Goal: Transaction & Acquisition: Book appointment/travel/reservation

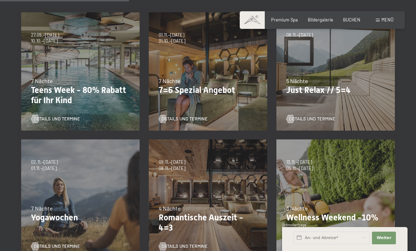
scroll to position [206, 0]
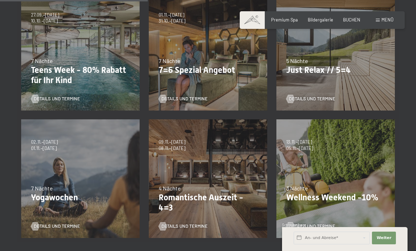
click at [184, 195] on p "Romantische Auszeit - 4=3" at bounding box center [208, 203] width 99 height 20
click at [198, 224] on span "Details und Termine" at bounding box center [184, 227] width 46 height 6
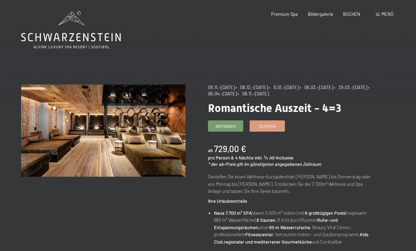
click at [325, 14] on span "Bildergalerie" at bounding box center [320, 14] width 25 height 6
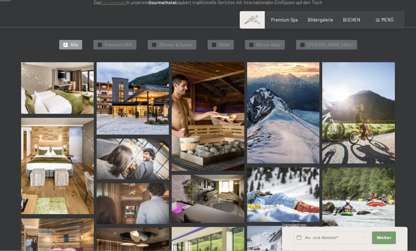
scroll to position [155, 0]
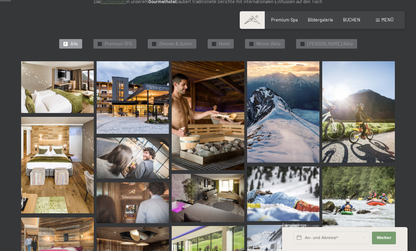
click at [64, 92] on img at bounding box center [57, 87] width 73 height 52
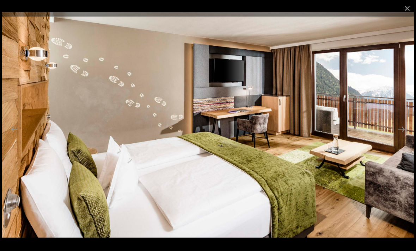
click at [405, 136] on button "Next slide" at bounding box center [401, 129] width 15 height 14
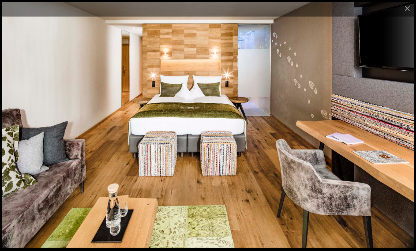
click at [402, 136] on button "Next slide" at bounding box center [401, 129] width 15 height 14
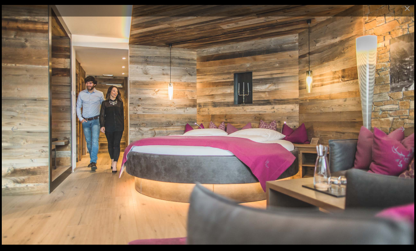
click at [402, 136] on button "Next slide" at bounding box center [401, 129] width 15 height 14
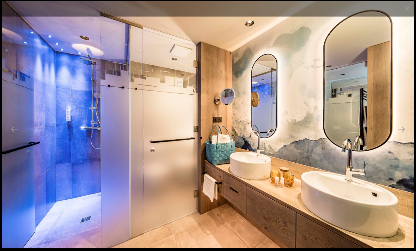
click at [406, 136] on button "Next slide" at bounding box center [401, 129] width 15 height 14
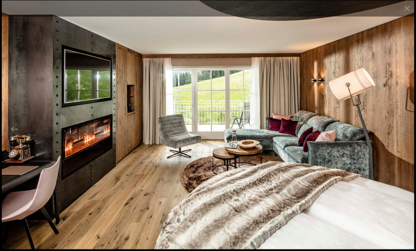
click at [406, 136] on button "Next slide" at bounding box center [401, 129] width 15 height 14
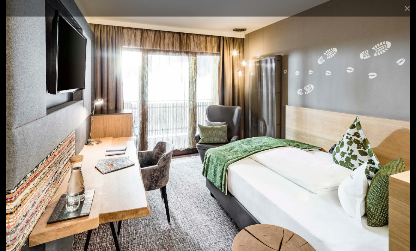
click at [405, 136] on button "Next slide" at bounding box center [401, 129] width 15 height 14
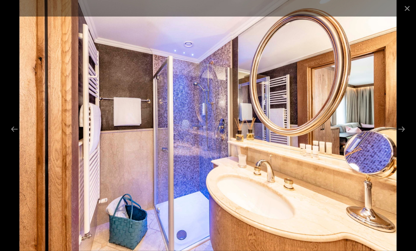
click at [402, 136] on button "Next slide" at bounding box center [401, 129] width 15 height 14
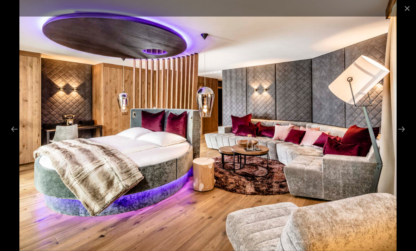
click at [403, 136] on button "Next slide" at bounding box center [401, 129] width 15 height 14
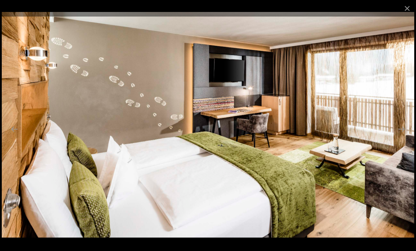
click at [404, 136] on button "Next slide" at bounding box center [401, 129] width 15 height 14
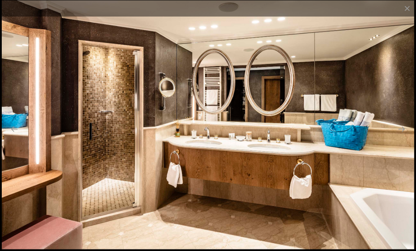
click at [403, 136] on button "Next slide" at bounding box center [401, 129] width 15 height 14
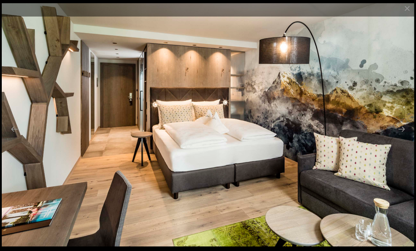
click at [405, 136] on button "Next slide" at bounding box center [401, 129] width 15 height 14
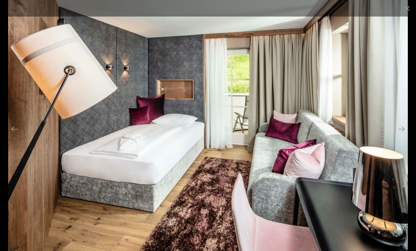
click at [406, 136] on button "Next slide" at bounding box center [401, 129] width 15 height 14
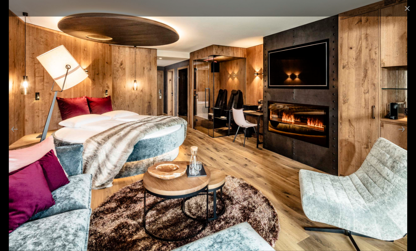
click at [402, 136] on button "Next slide" at bounding box center [401, 129] width 15 height 14
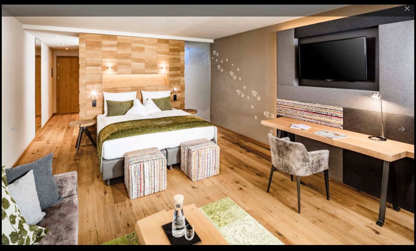
click at [404, 136] on button "Next slide" at bounding box center [401, 129] width 15 height 14
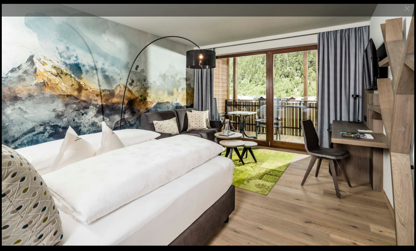
click at [404, 136] on button "Next slide" at bounding box center [401, 129] width 15 height 14
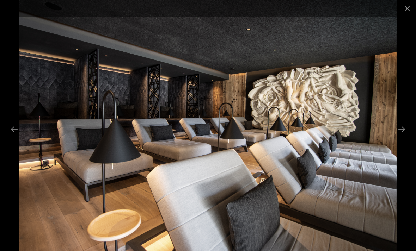
click at [407, 136] on button "Next slide" at bounding box center [401, 129] width 15 height 14
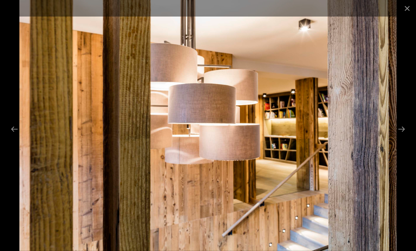
click at [403, 136] on button "Next slide" at bounding box center [401, 129] width 15 height 14
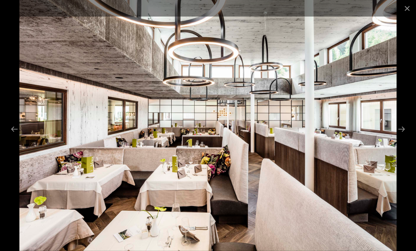
click at [405, 136] on button "Next slide" at bounding box center [401, 129] width 15 height 14
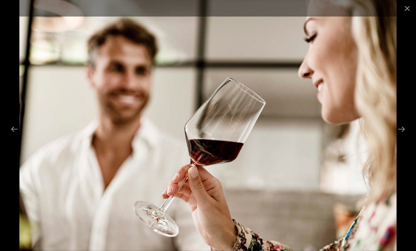
click at [406, 136] on button "Next slide" at bounding box center [401, 129] width 15 height 14
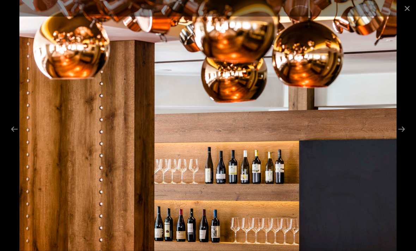
click at [403, 136] on button "Next slide" at bounding box center [401, 129] width 15 height 14
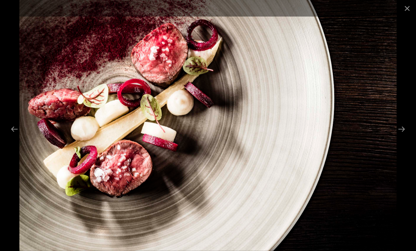
click at [403, 136] on button "Next slide" at bounding box center [401, 129] width 15 height 14
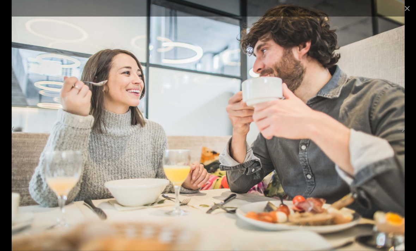
click at [405, 136] on button "Next slide" at bounding box center [401, 129] width 15 height 14
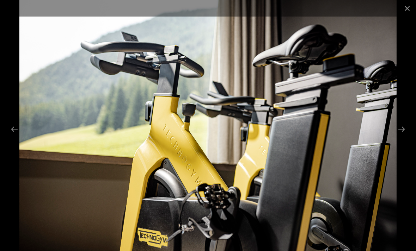
click at [404, 136] on button "Next slide" at bounding box center [401, 129] width 15 height 14
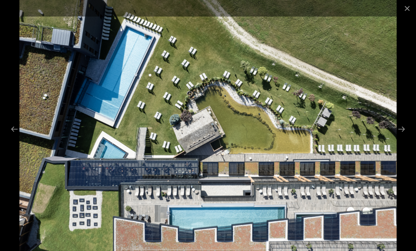
click at [404, 136] on button "Next slide" at bounding box center [401, 129] width 15 height 14
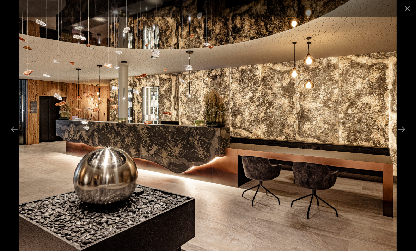
click at [403, 136] on button "Next slide" at bounding box center [401, 129] width 15 height 14
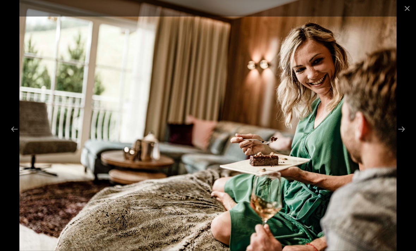
click at [402, 136] on button "Next slide" at bounding box center [401, 129] width 15 height 14
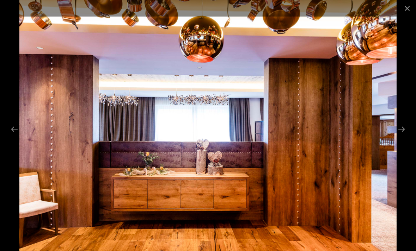
click at [402, 136] on button "Next slide" at bounding box center [401, 129] width 15 height 14
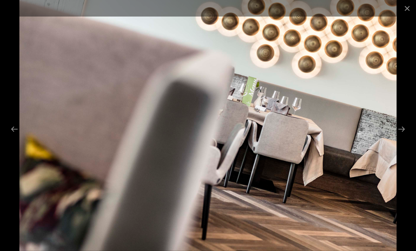
click at [402, 136] on button "Next slide" at bounding box center [401, 129] width 15 height 14
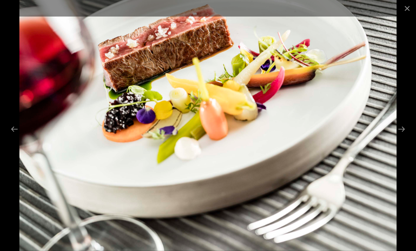
click at [405, 136] on button "Next slide" at bounding box center [401, 129] width 15 height 14
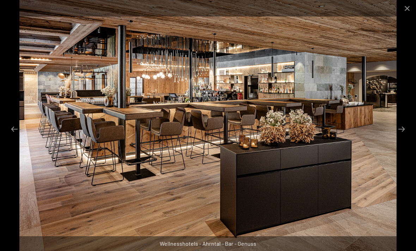
click at [402, 136] on button "Next slide" at bounding box center [401, 129] width 15 height 14
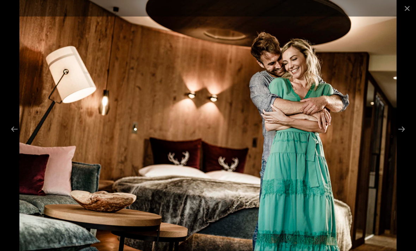
click at [403, 136] on button "Next slide" at bounding box center [401, 129] width 15 height 14
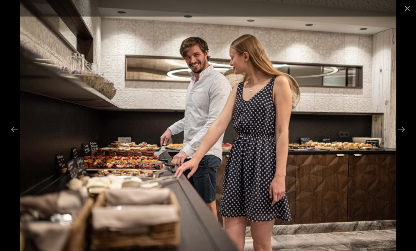
click at [403, 136] on button "Next slide" at bounding box center [401, 129] width 15 height 14
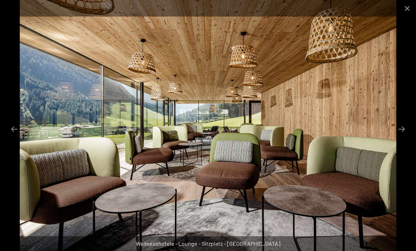
click at [403, 136] on button "Next slide" at bounding box center [401, 129] width 15 height 14
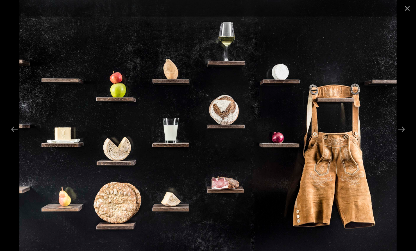
click at [403, 136] on button "Next slide" at bounding box center [401, 129] width 15 height 14
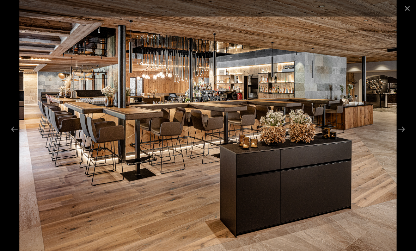
click at [405, 136] on button "Next slide" at bounding box center [401, 129] width 15 height 14
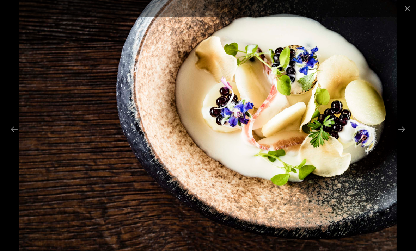
click at [404, 136] on button "Next slide" at bounding box center [401, 129] width 15 height 14
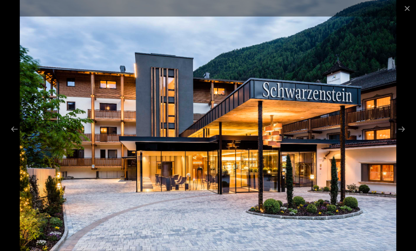
click at [403, 136] on button "Next slide" at bounding box center [401, 129] width 15 height 14
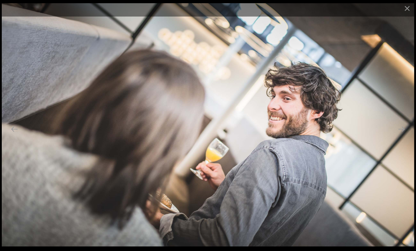
click at [404, 135] on button "Next slide" at bounding box center [401, 129] width 15 height 14
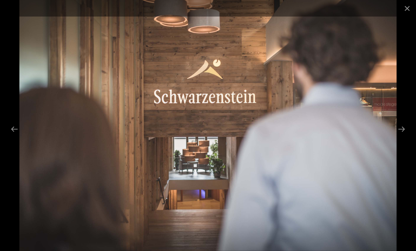
click at [404, 136] on button "Next slide" at bounding box center [401, 129] width 15 height 14
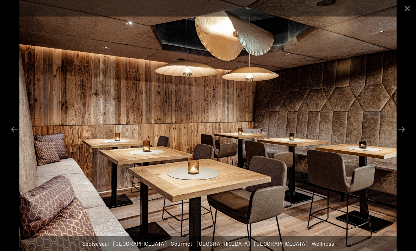
click at [402, 136] on button "Next slide" at bounding box center [401, 129] width 15 height 14
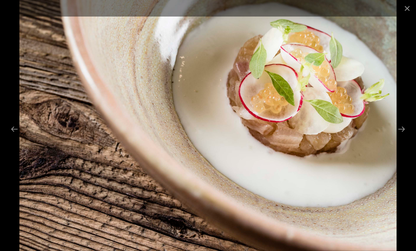
click at [404, 136] on button "Next slide" at bounding box center [401, 129] width 15 height 14
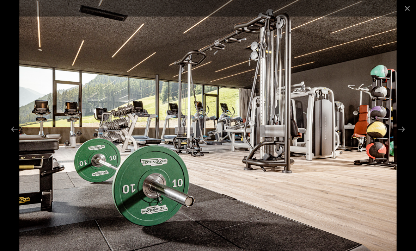
click at [406, 136] on button "Next slide" at bounding box center [401, 129] width 15 height 14
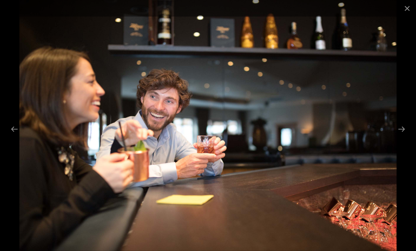
click at [404, 136] on button "Next slide" at bounding box center [401, 129] width 15 height 14
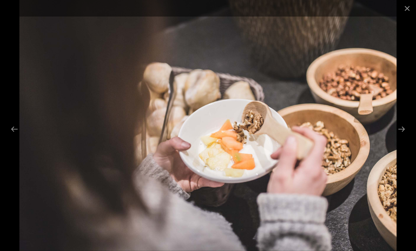
click at [404, 136] on button "Next slide" at bounding box center [401, 129] width 15 height 14
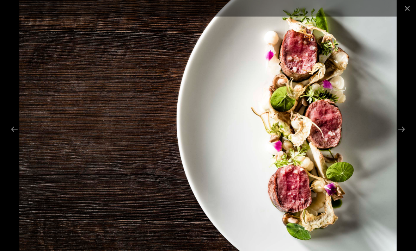
click at [404, 136] on button "Next slide" at bounding box center [401, 129] width 15 height 14
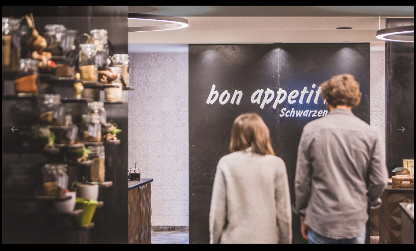
click at [403, 136] on button "Next slide" at bounding box center [401, 129] width 15 height 14
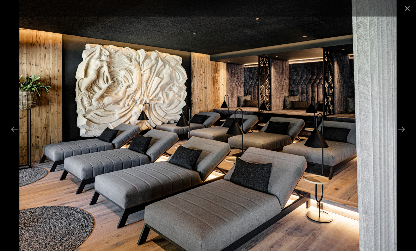
click at [404, 135] on button "Next slide" at bounding box center [401, 129] width 15 height 14
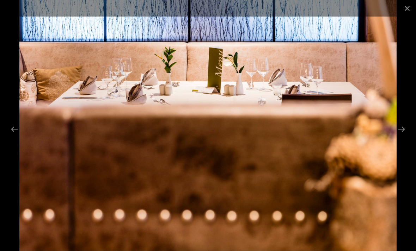
click at [402, 136] on button "Next slide" at bounding box center [401, 129] width 15 height 14
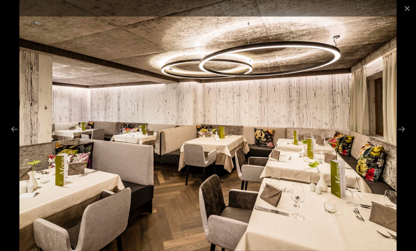
click at [404, 136] on button "Next slide" at bounding box center [401, 129] width 15 height 14
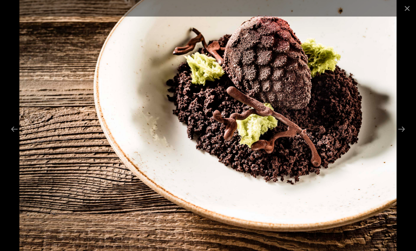
click at [405, 136] on button "Next slide" at bounding box center [401, 129] width 15 height 14
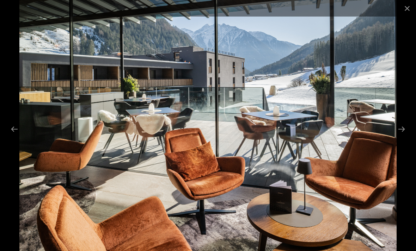
click at [405, 136] on button "Next slide" at bounding box center [401, 129] width 15 height 14
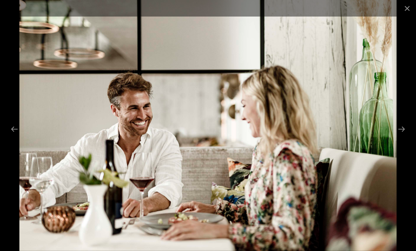
click at [404, 136] on button "Next slide" at bounding box center [401, 129] width 15 height 14
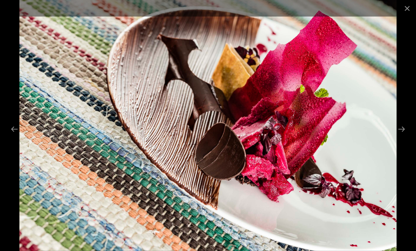
click at [405, 136] on button "Next slide" at bounding box center [401, 129] width 15 height 14
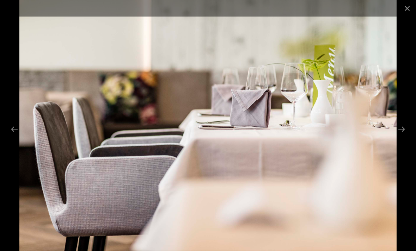
click at [402, 136] on button "Next slide" at bounding box center [401, 129] width 15 height 14
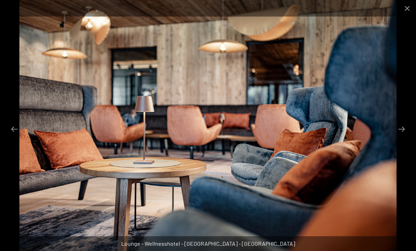
click at [407, 136] on button "Next slide" at bounding box center [401, 129] width 15 height 14
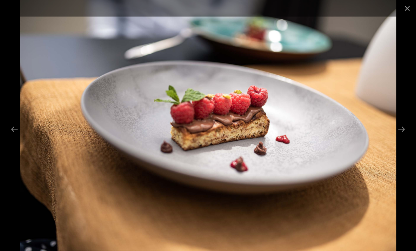
click at [407, 135] on button "Next slide" at bounding box center [401, 129] width 15 height 14
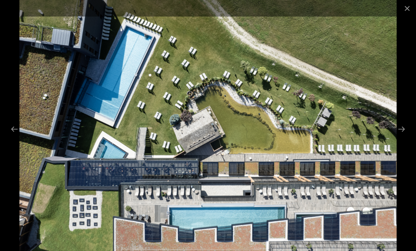
click at [405, 136] on button "Next slide" at bounding box center [401, 129] width 15 height 14
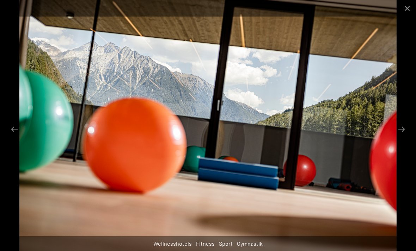
click at [403, 136] on button "Next slide" at bounding box center [401, 129] width 15 height 14
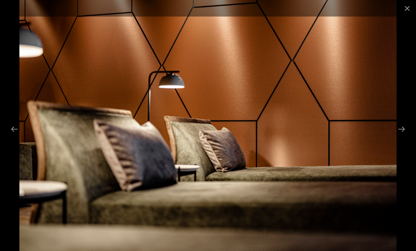
click at [402, 136] on button "Next slide" at bounding box center [401, 129] width 15 height 14
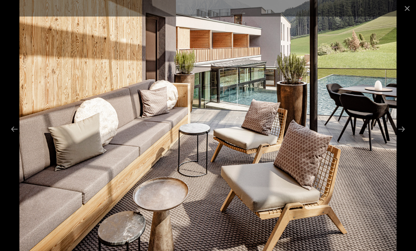
click at [404, 136] on button "Next slide" at bounding box center [401, 129] width 15 height 14
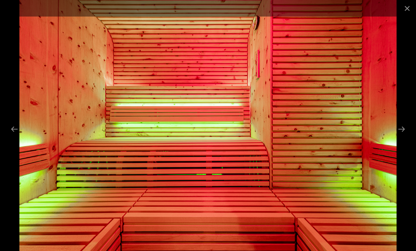
click at [402, 136] on button "Next slide" at bounding box center [401, 129] width 15 height 14
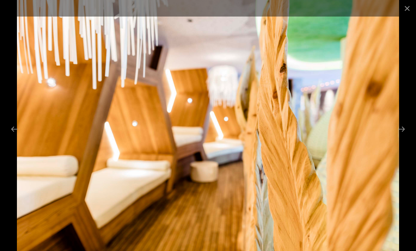
click at [404, 136] on button "Next slide" at bounding box center [401, 129] width 15 height 14
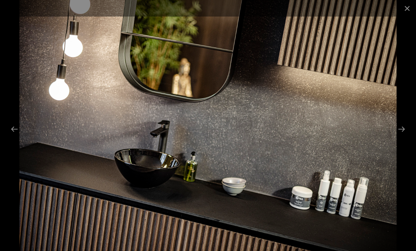
click at [404, 136] on button "Next slide" at bounding box center [401, 129] width 15 height 14
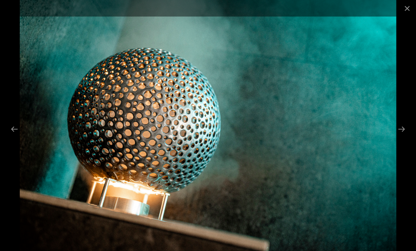
click at [405, 135] on button "Next slide" at bounding box center [401, 129] width 15 height 14
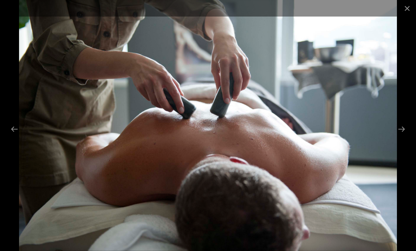
click at [401, 136] on button "Next slide" at bounding box center [401, 129] width 15 height 14
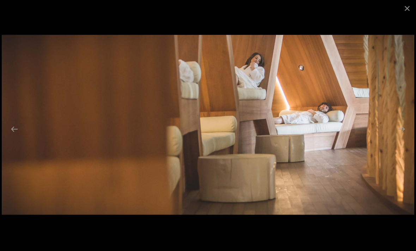
click at [399, 136] on button "Next slide" at bounding box center [401, 129] width 15 height 14
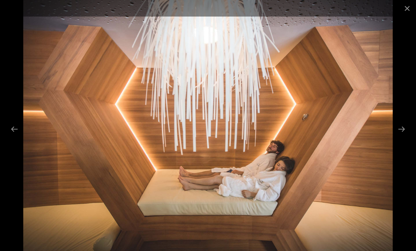
click at [400, 136] on button "Next slide" at bounding box center [401, 129] width 15 height 14
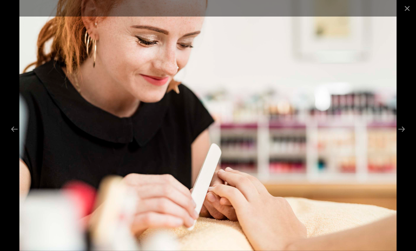
click at [403, 136] on button "Next slide" at bounding box center [401, 129] width 15 height 14
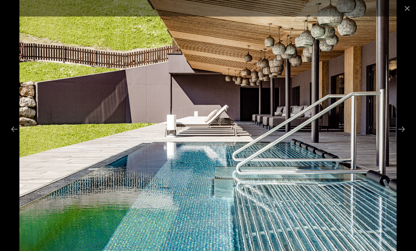
click at [398, 136] on button "Next slide" at bounding box center [401, 129] width 15 height 14
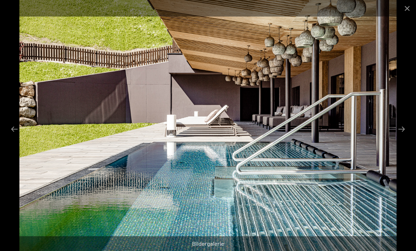
click at [403, 136] on button "Next slide" at bounding box center [401, 129] width 15 height 14
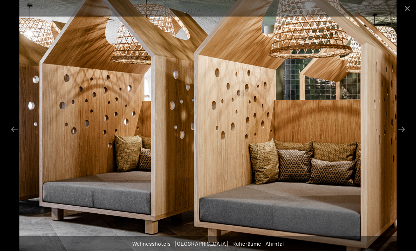
click at [401, 136] on button "Next slide" at bounding box center [401, 129] width 15 height 14
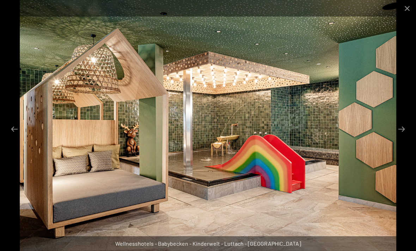
click at [400, 136] on button "Next slide" at bounding box center [401, 129] width 15 height 14
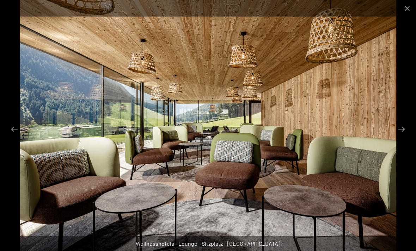
click at [405, 135] on button "Next slide" at bounding box center [401, 129] width 15 height 14
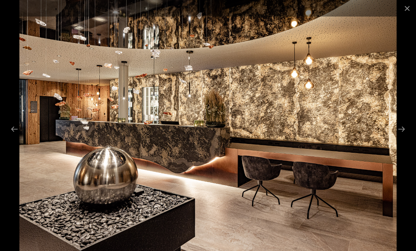
click at [405, 135] on button "Next slide" at bounding box center [401, 129] width 15 height 14
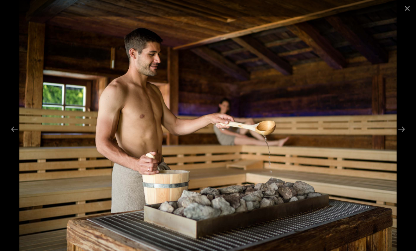
click at [403, 136] on button "Next slide" at bounding box center [401, 129] width 15 height 14
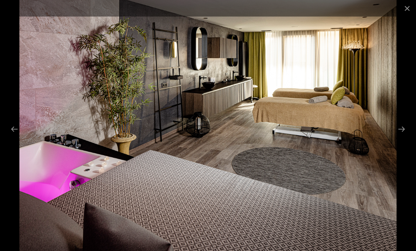
click at [403, 134] on button "Next slide" at bounding box center [401, 129] width 15 height 14
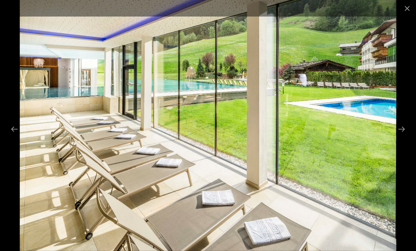
click at [405, 134] on button "Next slide" at bounding box center [401, 129] width 15 height 14
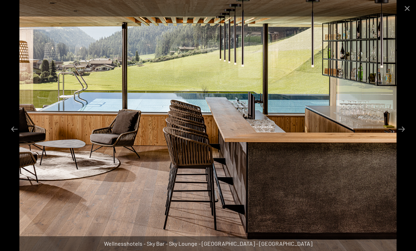
click at [402, 136] on button "Next slide" at bounding box center [401, 129] width 15 height 14
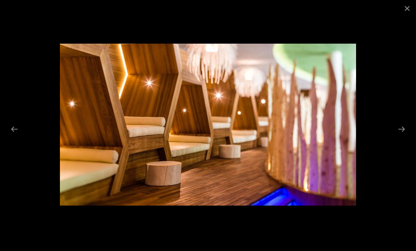
click at [402, 136] on button "Next slide" at bounding box center [401, 129] width 15 height 14
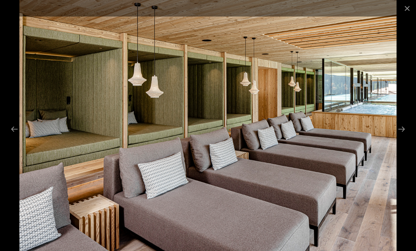
click at [406, 136] on button "Next slide" at bounding box center [401, 129] width 15 height 14
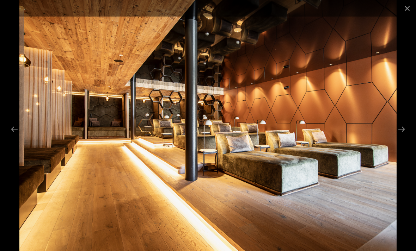
click at [407, 136] on button "Next slide" at bounding box center [401, 129] width 15 height 14
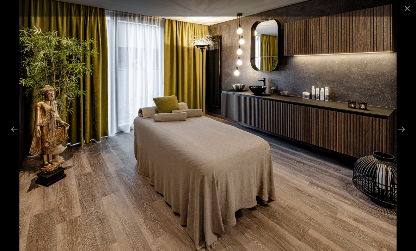
click at [401, 136] on button "Next slide" at bounding box center [401, 129] width 15 height 14
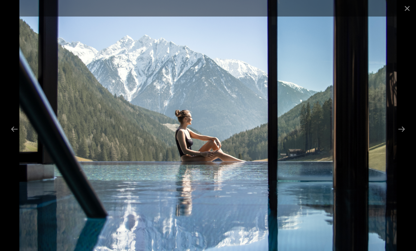
click at [404, 136] on button "Next slide" at bounding box center [401, 129] width 15 height 14
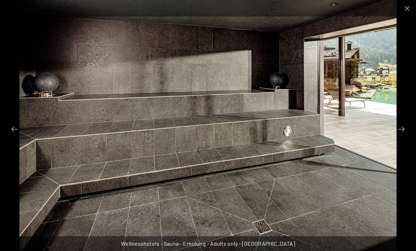
click at [402, 136] on button "Next slide" at bounding box center [401, 129] width 15 height 14
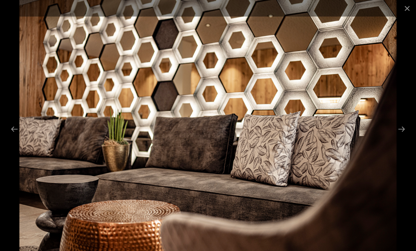
click at [406, 135] on button "Next slide" at bounding box center [401, 129] width 15 height 14
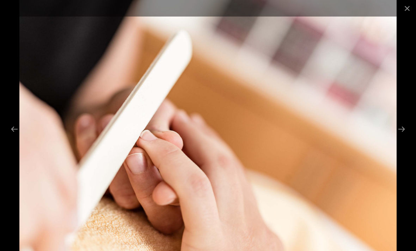
click at [405, 136] on button "Next slide" at bounding box center [401, 129] width 15 height 14
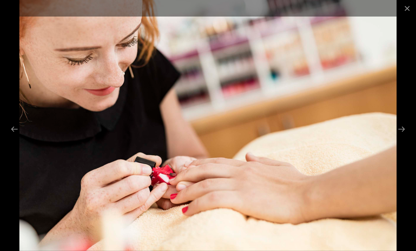
click at [406, 135] on button "Next slide" at bounding box center [401, 129] width 15 height 14
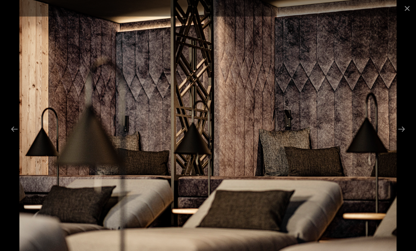
click at [402, 136] on button "Next slide" at bounding box center [401, 129] width 15 height 14
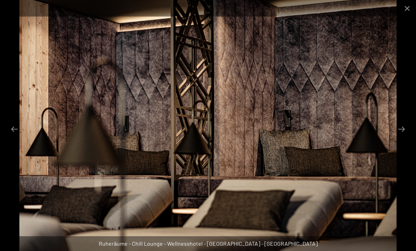
click at [405, 136] on button "Next slide" at bounding box center [401, 129] width 15 height 14
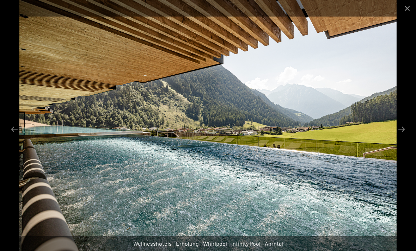
click at [401, 136] on button "Next slide" at bounding box center [401, 129] width 15 height 14
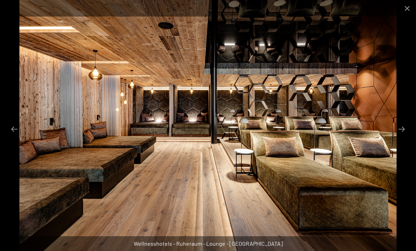
click at [405, 136] on button "Next slide" at bounding box center [401, 129] width 15 height 14
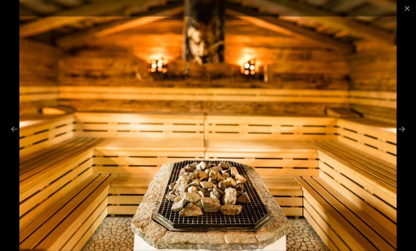
click at [404, 136] on button "Next slide" at bounding box center [401, 129] width 15 height 14
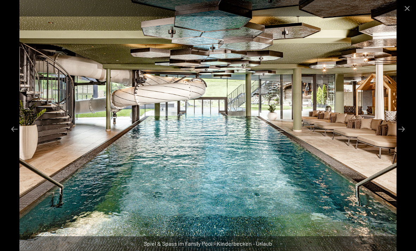
click at [398, 136] on button "Next slide" at bounding box center [401, 129] width 15 height 14
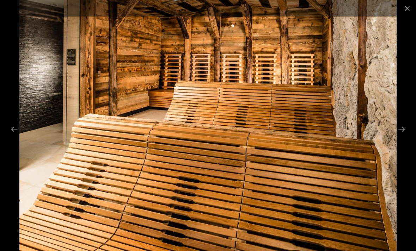
click at [399, 136] on button "Next slide" at bounding box center [401, 129] width 15 height 14
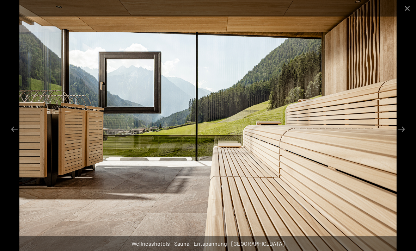
click at [401, 136] on button "Next slide" at bounding box center [401, 129] width 15 height 14
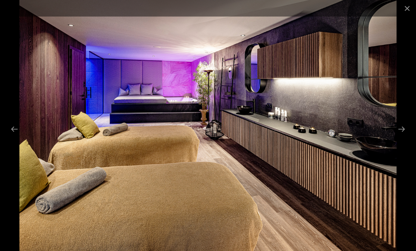
click at [400, 136] on button "Next slide" at bounding box center [401, 129] width 15 height 14
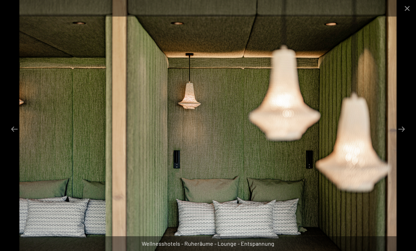
click at [402, 136] on button "Next slide" at bounding box center [401, 129] width 15 height 14
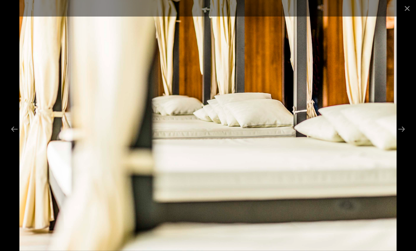
click at [407, 136] on button "Next slide" at bounding box center [401, 129] width 15 height 14
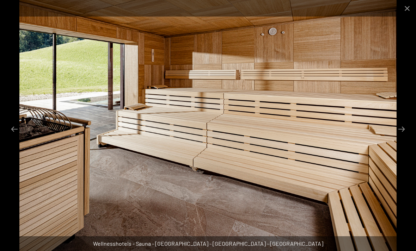
click at [401, 136] on button "Next slide" at bounding box center [401, 129] width 15 height 14
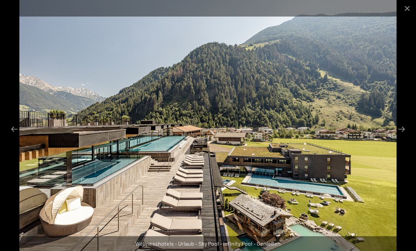
click at [404, 136] on button "Next slide" at bounding box center [401, 129] width 15 height 14
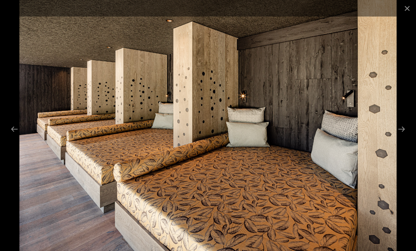
click at [408, 136] on button "Next slide" at bounding box center [401, 129] width 15 height 14
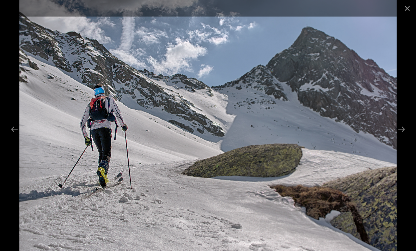
click at [405, 136] on button "Next slide" at bounding box center [401, 129] width 15 height 14
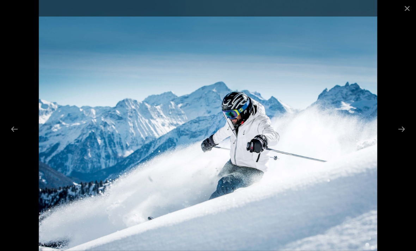
click at [403, 136] on button "Next slide" at bounding box center [401, 129] width 15 height 14
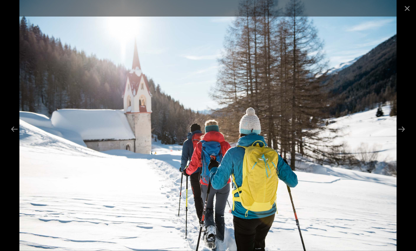
click at [403, 136] on button "Next slide" at bounding box center [401, 129] width 15 height 14
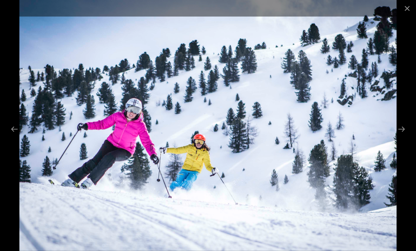
click at [403, 136] on button "Next slide" at bounding box center [401, 129] width 15 height 14
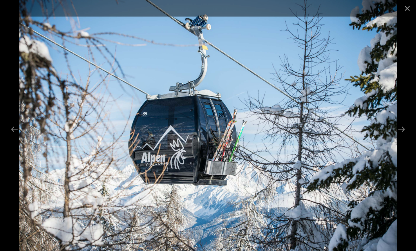
click at [405, 136] on button "Next slide" at bounding box center [401, 129] width 15 height 14
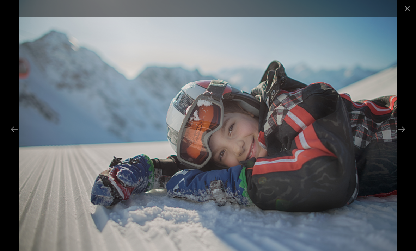
click at [406, 136] on button "Next slide" at bounding box center [401, 129] width 15 height 14
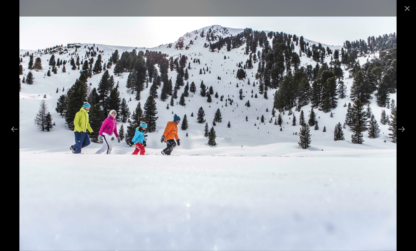
click at [405, 136] on button "Next slide" at bounding box center [401, 129] width 15 height 14
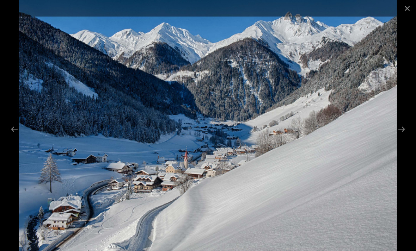
click at [401, 136] on button "Next slide" at bounding box center [401, 129] width 15 height 14
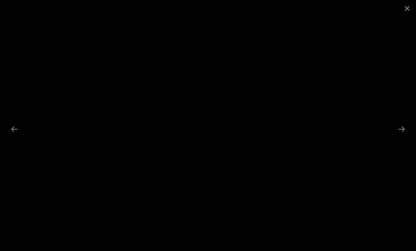
click at [403, 136] on button "Next slide" at bounding box center [401, 129] width 15 height 14
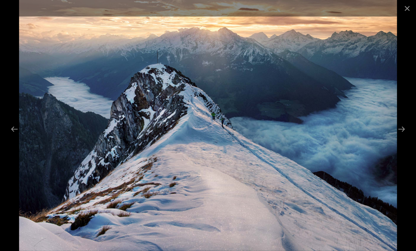
click at [404, 136] on button "Next slide" at bounding box center [401, 129] width 15 height 14
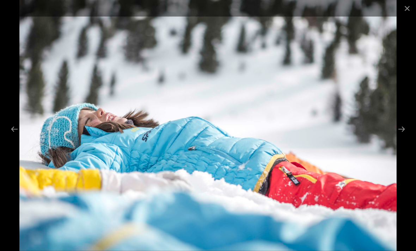
click at [403, 136] on button "Next slide" at bounding box center [401, 129] width 15 height 14
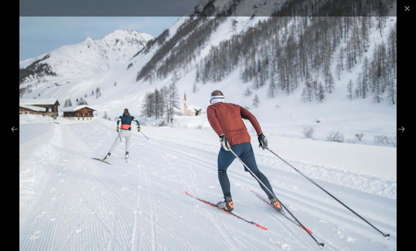
click at [403, 136] on button "Next slide" at bounding box center [401, 129] width 15 height 14
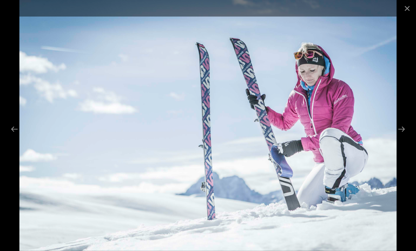
click at [402, 136] on button "Next slide" at bounding box center [401, 129] width 15 height 14
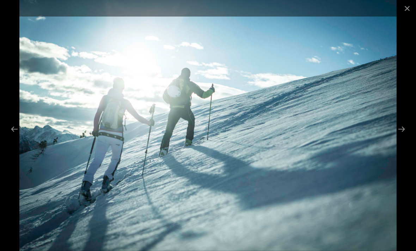
click at [401, 136] on button "Next slide" at bounding box center [401, 129] width 15 height 14
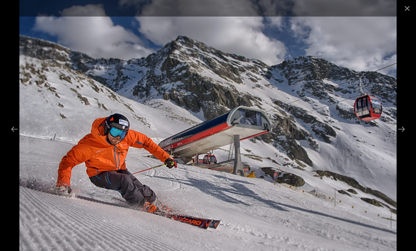
click at [403, 136] on button "Next slide" at bounding box center [401, 129] width 15 height 14
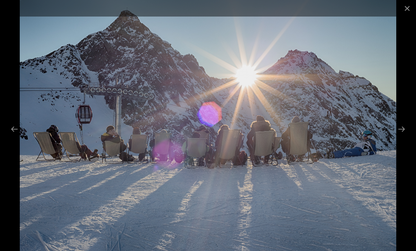
click at [404, 136] on button "Next slide" at bounding box center [401, 129] width 15 height 14
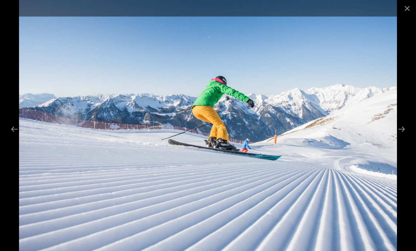
click at [404, 136] on button "Next slide" at bounding box center [401, 129] width 15 height 14
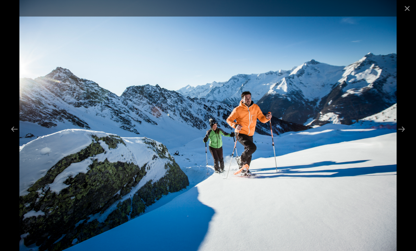
click at [403, 136] on button "Next slide" at bounding box center [401, 129] width 15 height 14
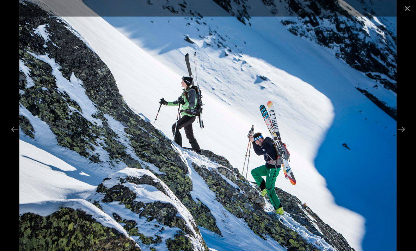
click at [406, 136] on button "Next slide" at bounding box center [401, 129] width 15 height 14
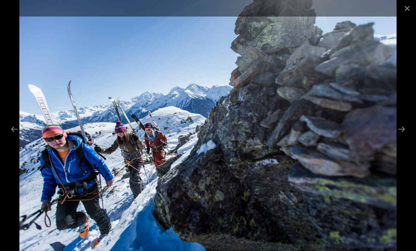
click at [404, 136] on button "Next slide" at bounding box center [401, 129] width 15 height 14
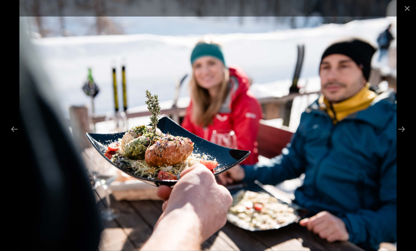
click at [406, 136] on button "Next slide" at bounding box center [401, 129] width 15 height 14
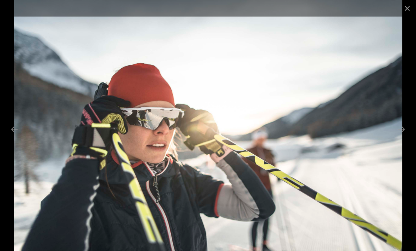
click at [403, 136] on button "Next slide" at bounding box center [401, 129] width 15 height 14
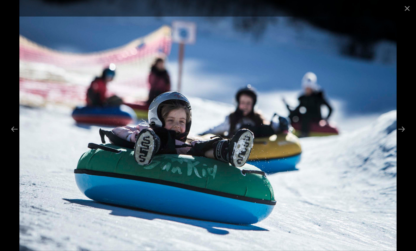
click at [402, 136] on button "Next slide" at bounding box center [401, 129] width 15 height 14
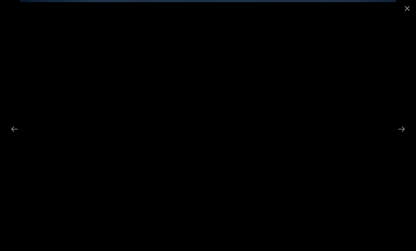
click at [404, 136] on button "Next slide" at bounding box center [401, 129] width 15 height 14
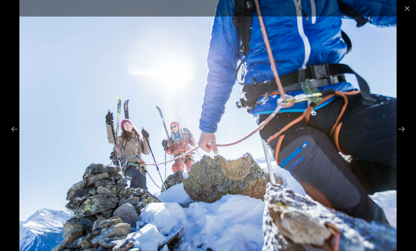
click at [402, 136] on button "Next slide" at bounding box center [401, 129] width 15 height 14
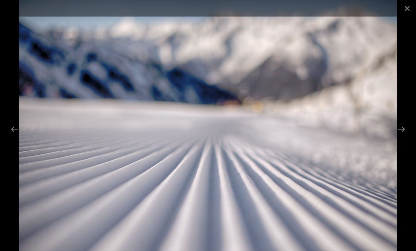
click at [404, 134] on button "Next slide" at bounding box center [401, 129] width 15 height 14
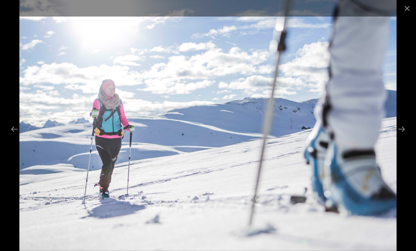
click at [408, 136] on button "Next slide" at bounding box center [401, 129] width 15 height 14
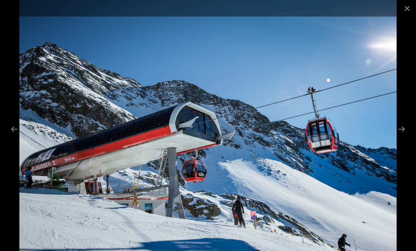
click at [405, 136] on button "Next slide" at bounding box center [401, 129] width 15 height 14
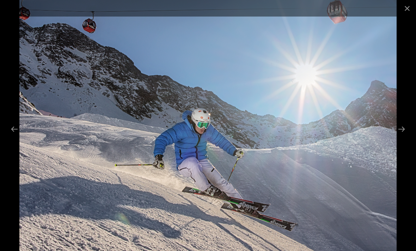
click at [401, 136] on button "Next slide" at bounding box center [401, 129] width 15 height 14
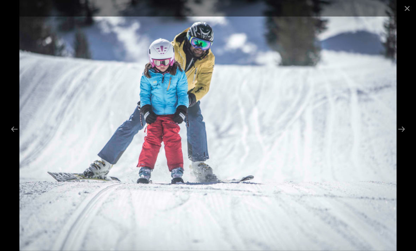
click at [401, 136] on button "Next slide" at bounding box center [401, 129] width 15 height 14
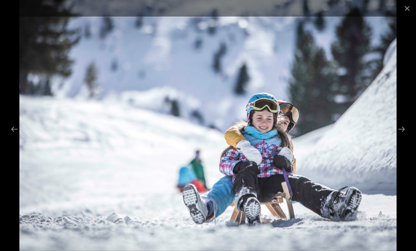
click at [409, 135] on button "Next slide" at bounding box center [401, 129] width 15 height 14
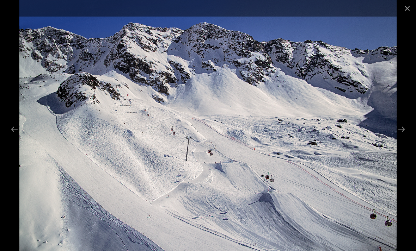
click at [401, 136] on button "Next slide" at bounding box center [401, 129] width 15 height 14
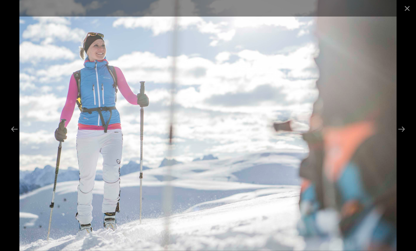
click at [401, 136] on button "Next slide" at bounding box center [401, 129] width 15 height 14
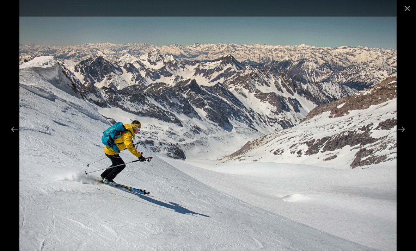
click at [404, 136] on button "Next slide" at bounding box center [401, 129] width 15 height 14
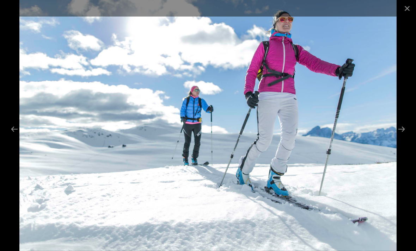
click at [401, 135] on button "Next slide" at bounding box center [401, 129] width 15 height 14
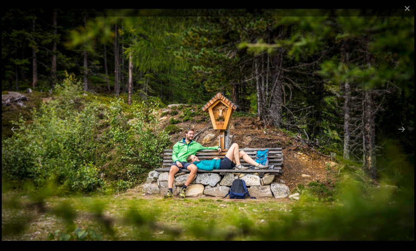
click at [402, 136] on button "Next slide" at bounding box center [401, 129] width 15 height 14
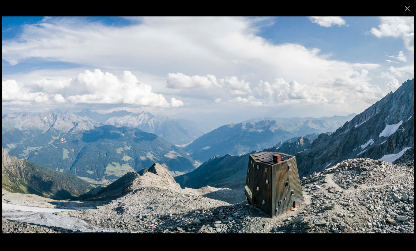
click at [400, 136] on button "Next slide" at bounding box center [401, 129] width 15 height 14
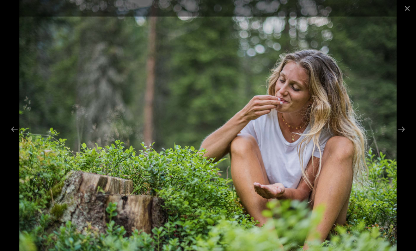
click at [402, 135] on button "Next slide" at bounding box center [401, 129] width 15 height 14
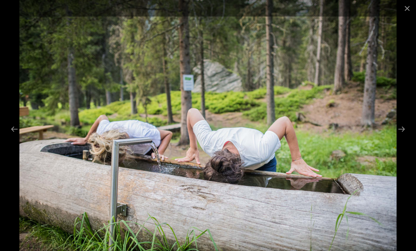
click at [404, 136] on button "Next slide" at bounding box center [401, 129] width 15 height 14
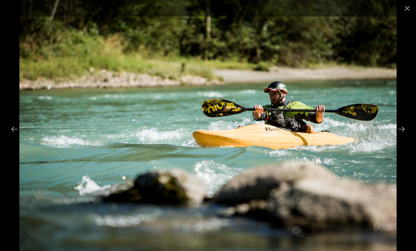
click at [404, 136] on button "Next slide" at bounding box center [401, 129] width 15 height 14
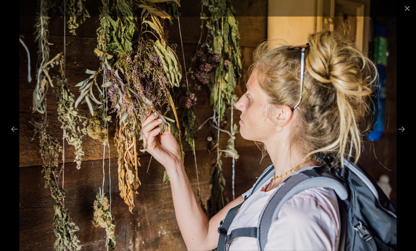
click at [398, 136] on button "Next slide" at bounding box center [401, 129] width 15 height 14
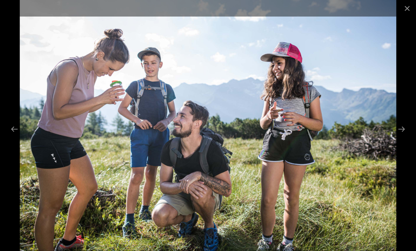
click at [403, 136] on button "Next slide" at bounding box center [401, 129] width 15 height 14
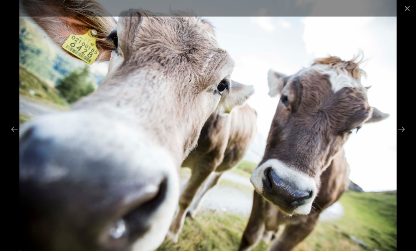
click at [402, 136] on button "Next slide" at bounding box center [401, 129] width 15 height 14
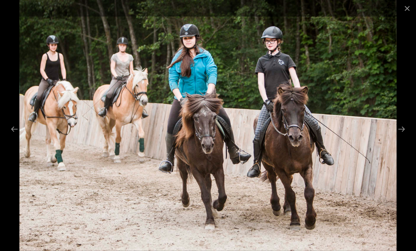
click at [403, 136] on button "Next slide" at bounding box center [401, 129] width 15 height 14
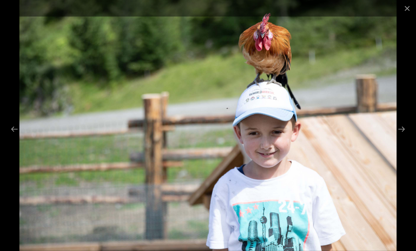
click at [401, 136] on button "Next slide" at bounding box center [401, 129] width 15 height 14
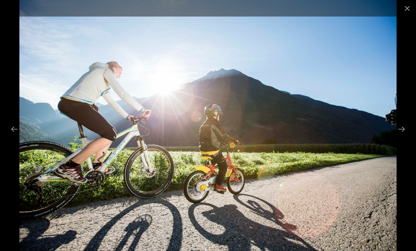
click at [401, 136] on button "Next slide" at bounding box center [401, 129] width 15 height 14
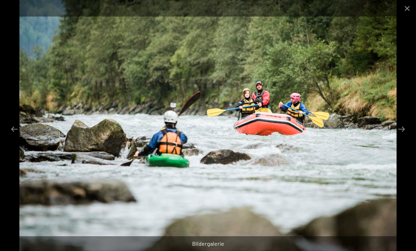
click at [402, 136] on button "Next slide" at bounding box center [401, 129] width 15 height 14
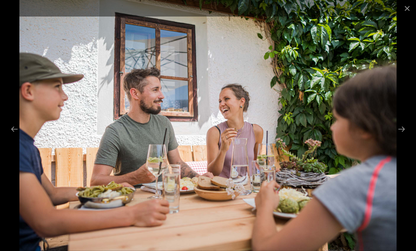
click at [402, 136] on button "Next slide" at bounding box center [401, 129] width 15 height 14
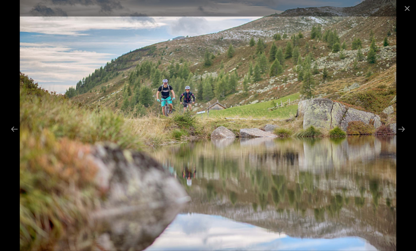
click at [403, 136] on button "Next slide" at bounding box center [401, 129] width 15 height 14
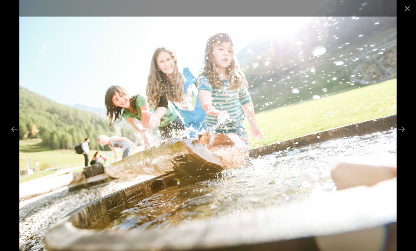
click at [406, 134] on button "Next slide" at bounding box center [401, 129] width 15 height 14
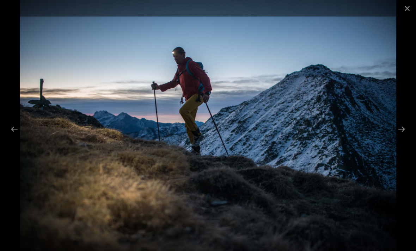
click at [404, 136] on button "Next slide" at bounding box center [401, 129] width 15 height 14
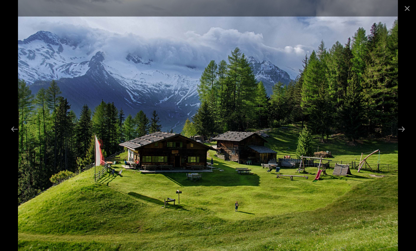
click at [404, 136] on button "Next slide" at bounding box center [401, 129] width 15 height 14
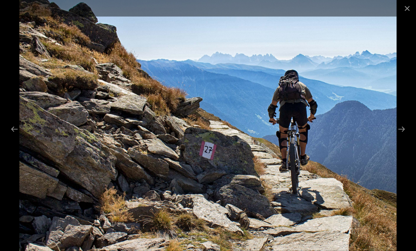
click at [406, 134] on button "Next slide" at bounding box center [401, 129] width 15 height 14
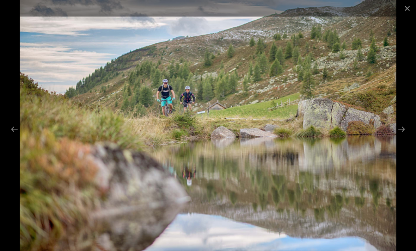
click at [402, 136] on button "Next slide" at bounding box center [401, 129] width 15 height 14
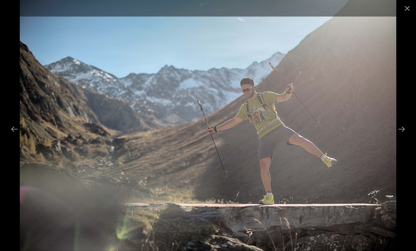
click at [405, 135] on button "Next slide" at bounding box center [401, 129] width 15 height 14
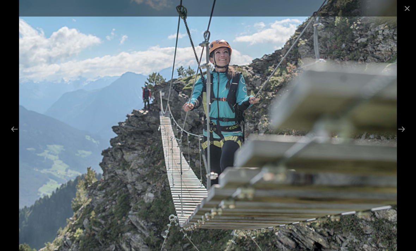
click at [406, 135] on button "Next slide" at bounding box center [401, 129] width 15 height 14
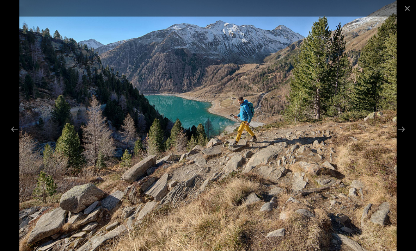
click at [406, 134] on button "Next slide" at bounding box center [401, 129] width 15 height 14
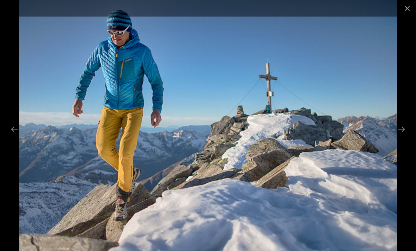
click at [406, 136] on button "Next slide" at bounding box center [401, 129] width 15 height 14
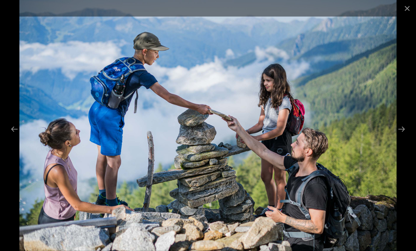
click at [403, 136] on button "Next slide" at bounding box center [401, 129] width 15 height 14
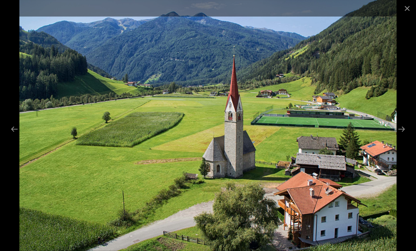
click at [396, 135] on img at bounding box center [207, 125] width 377 height 251
click at [407, 136] on button "Next slide" at bounding box center [401, 129] width 15 height 14
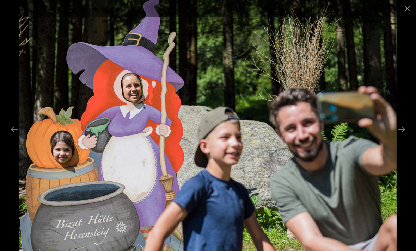
click at [408, 136] on button "Next slide" at bounding box center [401, 129] width 15 height 14
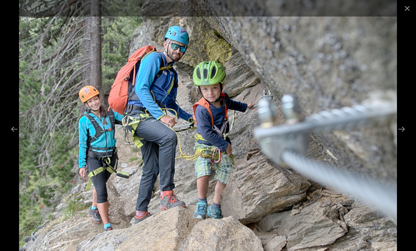
click at [405, 136] on button "Next slide" at bounding box center [401, 129] width 15 height 14
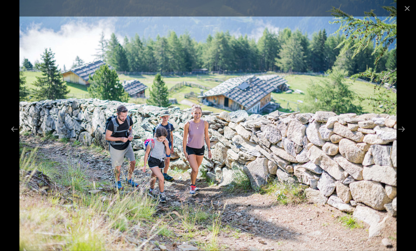
click at [406, 136] on button "Next slide" at bounding box center [401, 129] width 15 height 14
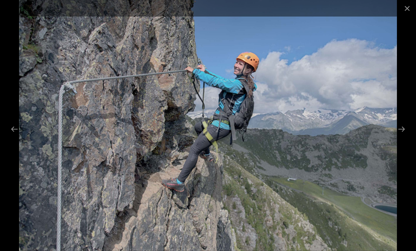
click at [405, 136] on button "Next slide" at bounding box center [401, 129] width 15 height 14
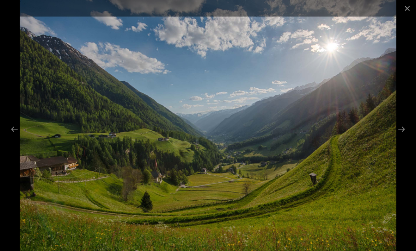
click at [403, 136] on button "Next slide" at bounding box center [401, 129] width 15 height 14
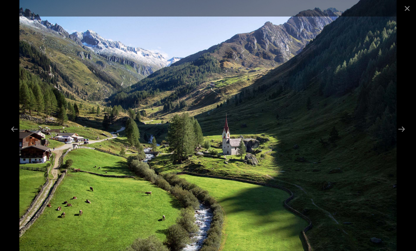
click at [408, 134] on button "Next slide" at bounding box center [401, 129] width 15 height 14
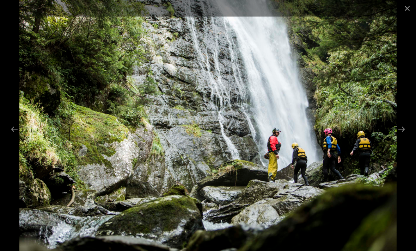
click at [404, 136] on button "Next slide" at bounding box center [401, 129] width 15 height 14
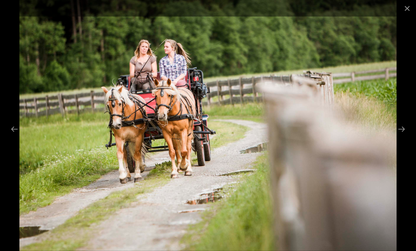
click at [404, 136] on button "Next slide" at bounding box center [401, 129] width 15 height 14
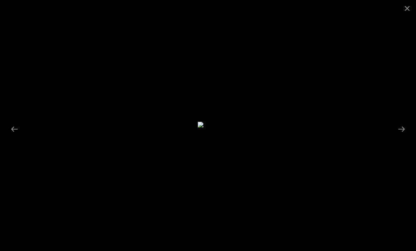
click at [398, 136] on button "Next slide" at bounding box center [401, 129] width 15 height 14
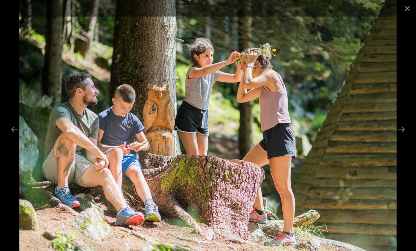
click at [404, 136] on button "Next slide" at bounding box center [401, 129] width 15 height 14
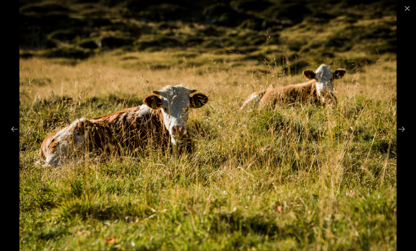
click at [401, 136] on button "Next slide" at bounding box center [401, 129] width 15 height 14
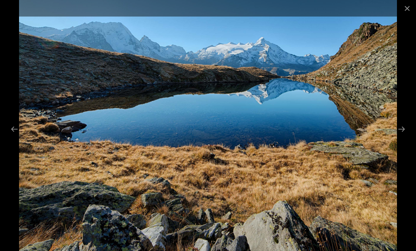
click at [402, 136] on button "Next slide" at bounding box center [401, 129] width 15 height 14
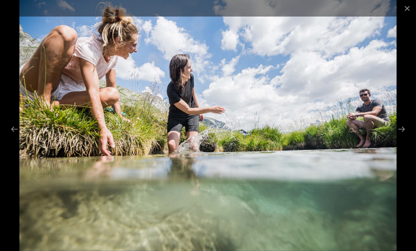
click at [406, 136] on button "Next slide" at bounding box center [401, 129] width 15 height 14
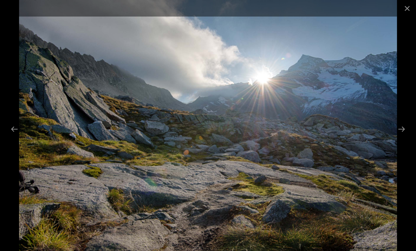
click at [404, 136] on button "Next slide" at bounding box center [401, 129] width 15 height 14
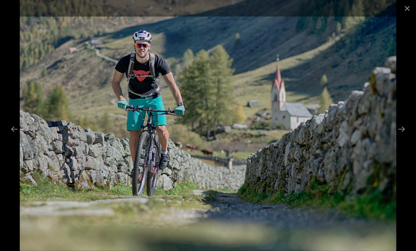
click at [401, 136] on button "Next slide" at bounding box center [401, 129] width 15 height 14
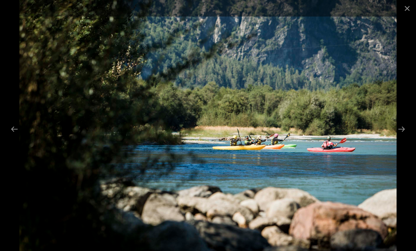
click at [404, 136] on button "Next slide" at bounding box center [401, 129] width 15 height 14
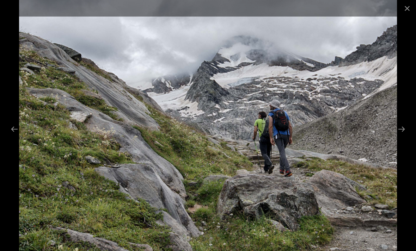
click at [401, 135] on button "Next slide" at bounding box center [401, 129] width 15 height 14
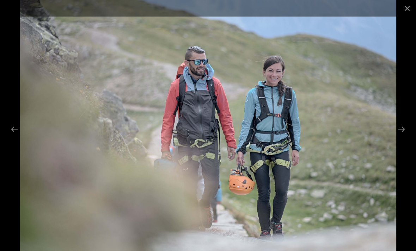
click at [401, 134] on button "Next slide" at bounding box center [401, 129] width 15 height 14
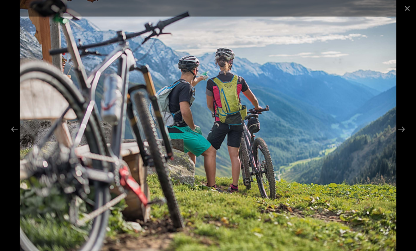
click at [403, 134] on button "Next slide" at bounding box center [401, 129] width 15 height 14
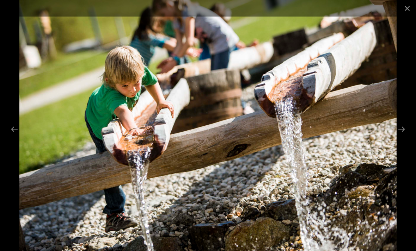
click at [406, 134] on button "Next slide" at bounding box center [401, 129] width 15 height 14
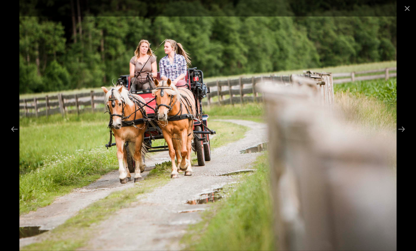
click at [404, 136] on button "Next slide" at bounding box center [401, 129] width 15 height 14
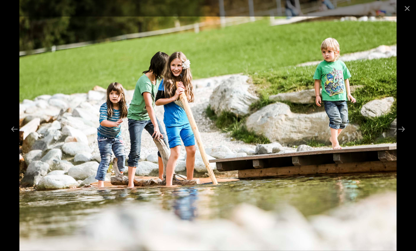
click at [405, 136] on button "Next slide" at bounding box center [401, 129] width 15 height 14
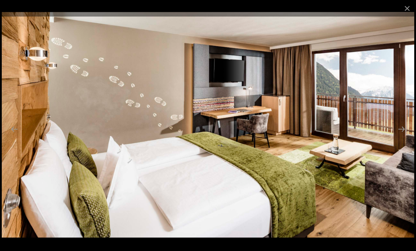
click at [405, 135] on button "Next slide" at bounding box center [401, 129] width 15 height 14
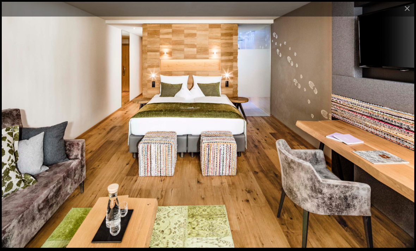
click at [407, 134] on button "Next slide" at bounding box center [401, 129] width 15 height 14
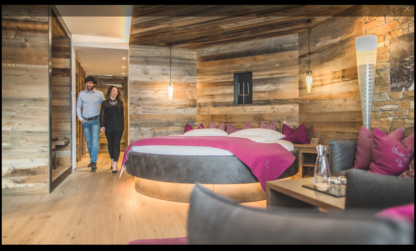
click at [408, 135] on button "Next slide" at bounding box center [401, 129] width 15 height 14
click at [408, 136] on button "Next slide" at bounding box center [401, 129] width 15 height 14
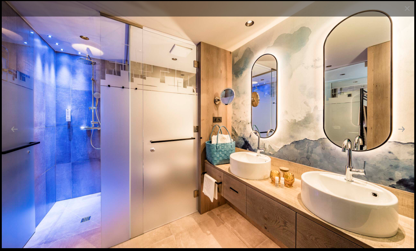
click at [403, 136] on button "Next slide" at bounding box center [401, 129] width 15 height 14
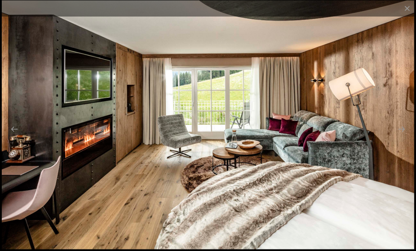
click at [402, 136] on button "Next slide" at bounding box center [401, 129] width 15 height 14
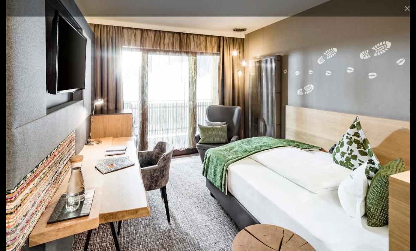
click at [402, 136] on button "Next slide" at bounding box center [401, 129] width 15 height 14
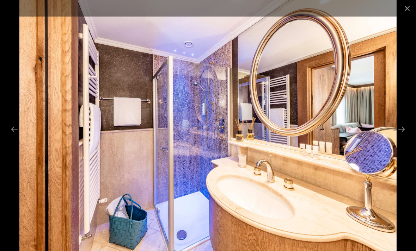
click at [401, 135] on button "Next slide" at bounding box center [401, 129] width 15 height 14
click at [402, 136] on button "Next slide" at bounding box center [401, 129] width 15 height 14
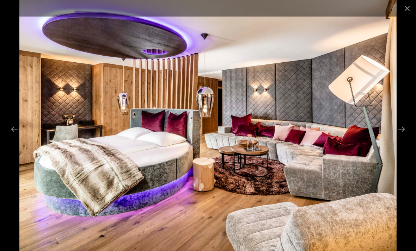
click at [396, 11] on div at bounding box center [208, 8] width 416 height 17
click at [406, 8] on button "Close gallery" at bounding box center [407, 8] width 18 height 17
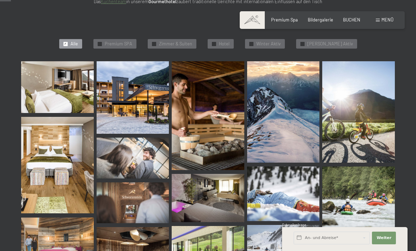
click at [378, 22] on div "Menü" at bounding box center [385, 20] width 18 height 6
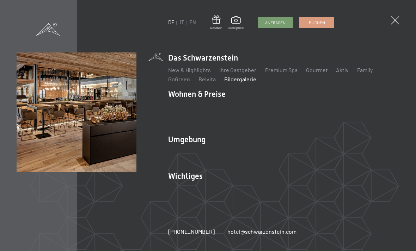
click at [250, 73] on link "Ihre Gastgeber" at bounding box center [237, 70] width 37 height 7
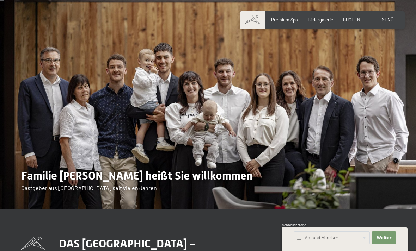
scroll to position [19, 0]
